Goal: Transaction & Acquisition: Purchase product/service

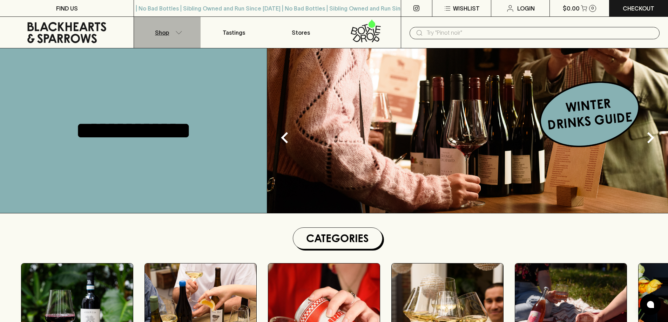
click at [161, 36] on p "Shop" at bounding box center [162, 32] width 14 height 8
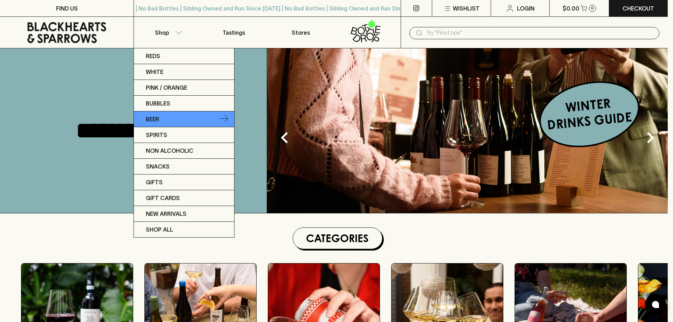
click at [166, 116] on link "Beer" at bounding box center [184, 120] width 100 height 16
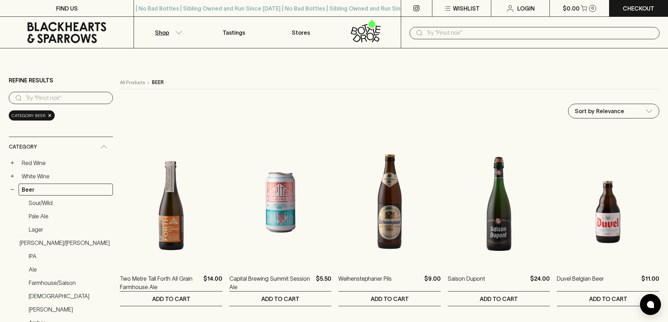
click at [435, 35] on input "text" at bounding box center [541, 32] width 228 height 11
click at [472, 31] on input "text" at bounding box center [541, 32] width 228 height 11
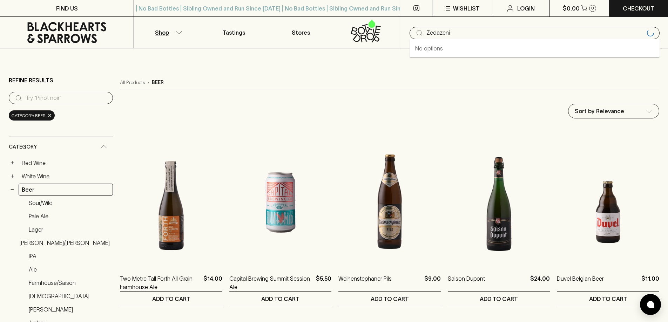
type input "Zedazeni"
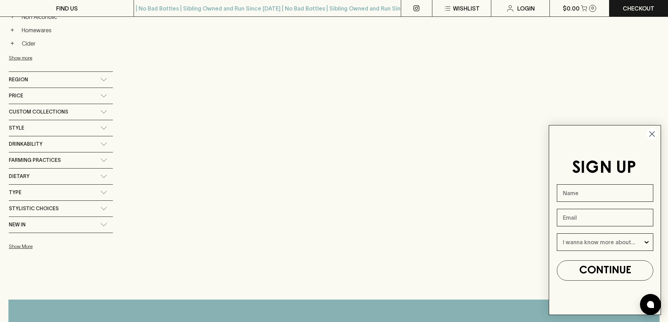
scroll to position [351, 0]
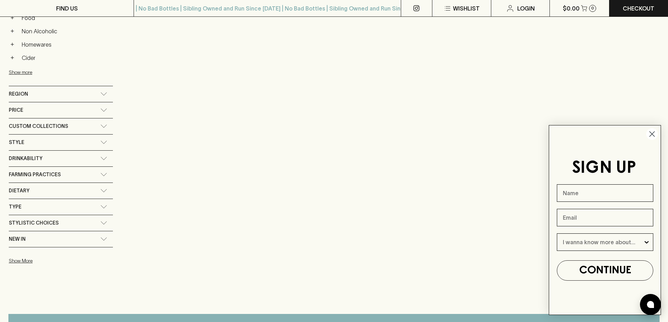
click at [96, 92] on div "Region" at bounding box center [61, 94] width 104 height 16
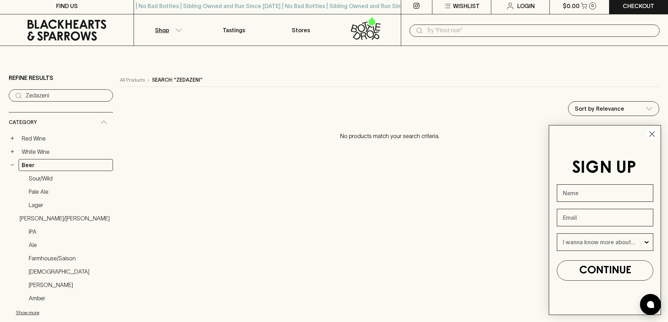
scroll to position [0, 0]
